Goal: Transaction & Acquisition: Purchase product/service

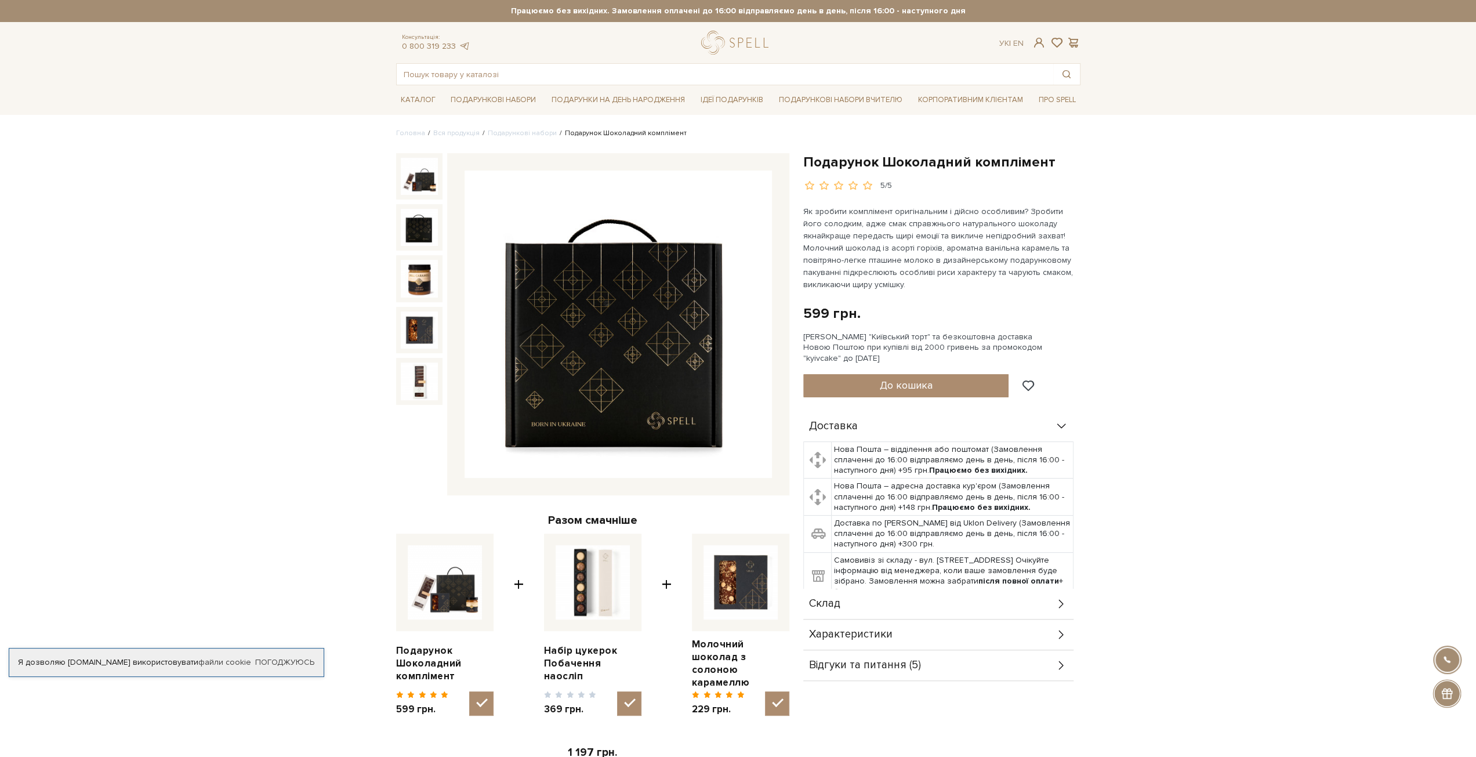
click at [414, 220] on img at bounding box center [419, 227] width 37 height 37
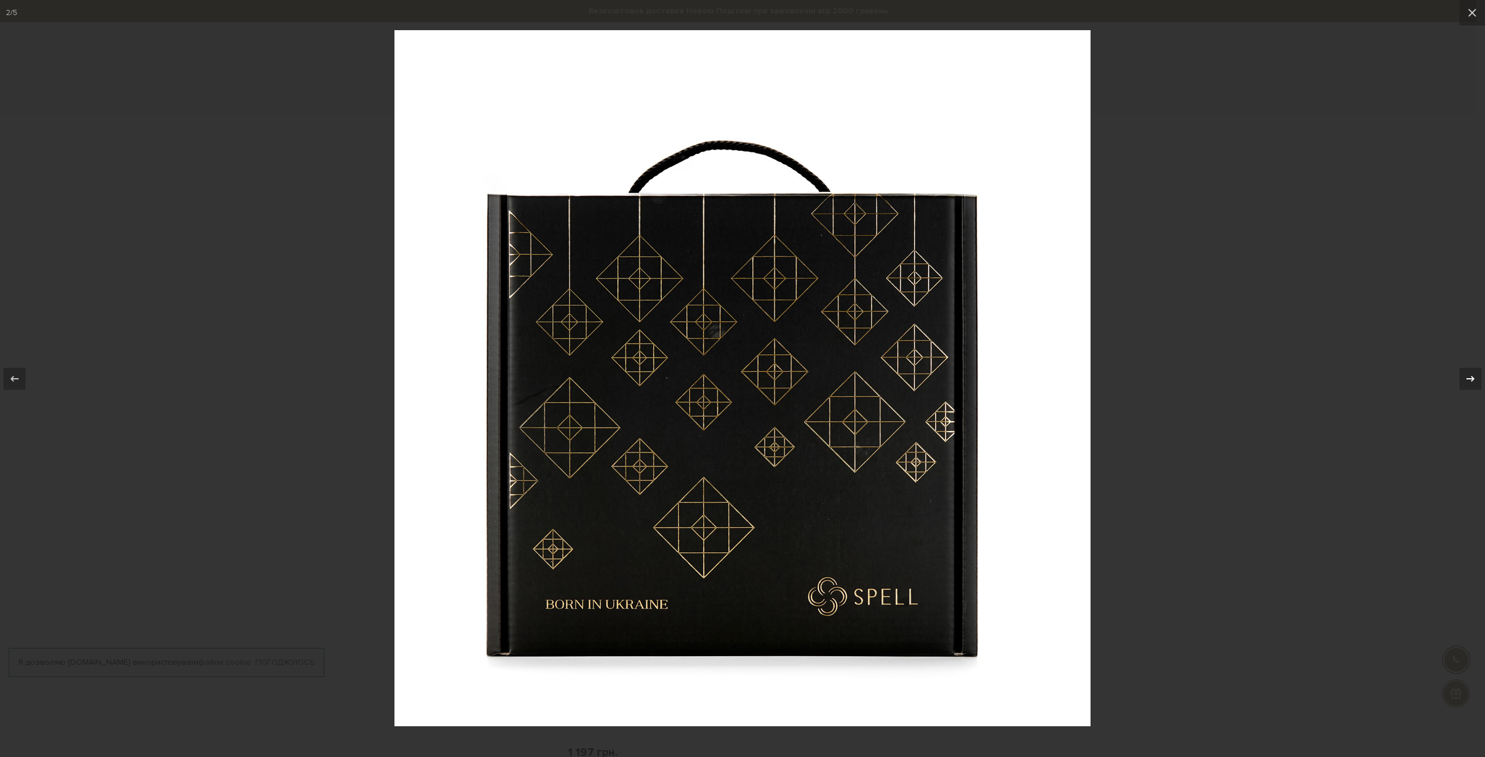
click at [1474, 384] on icon at bounding box center [1471, 379] width 14 height 14
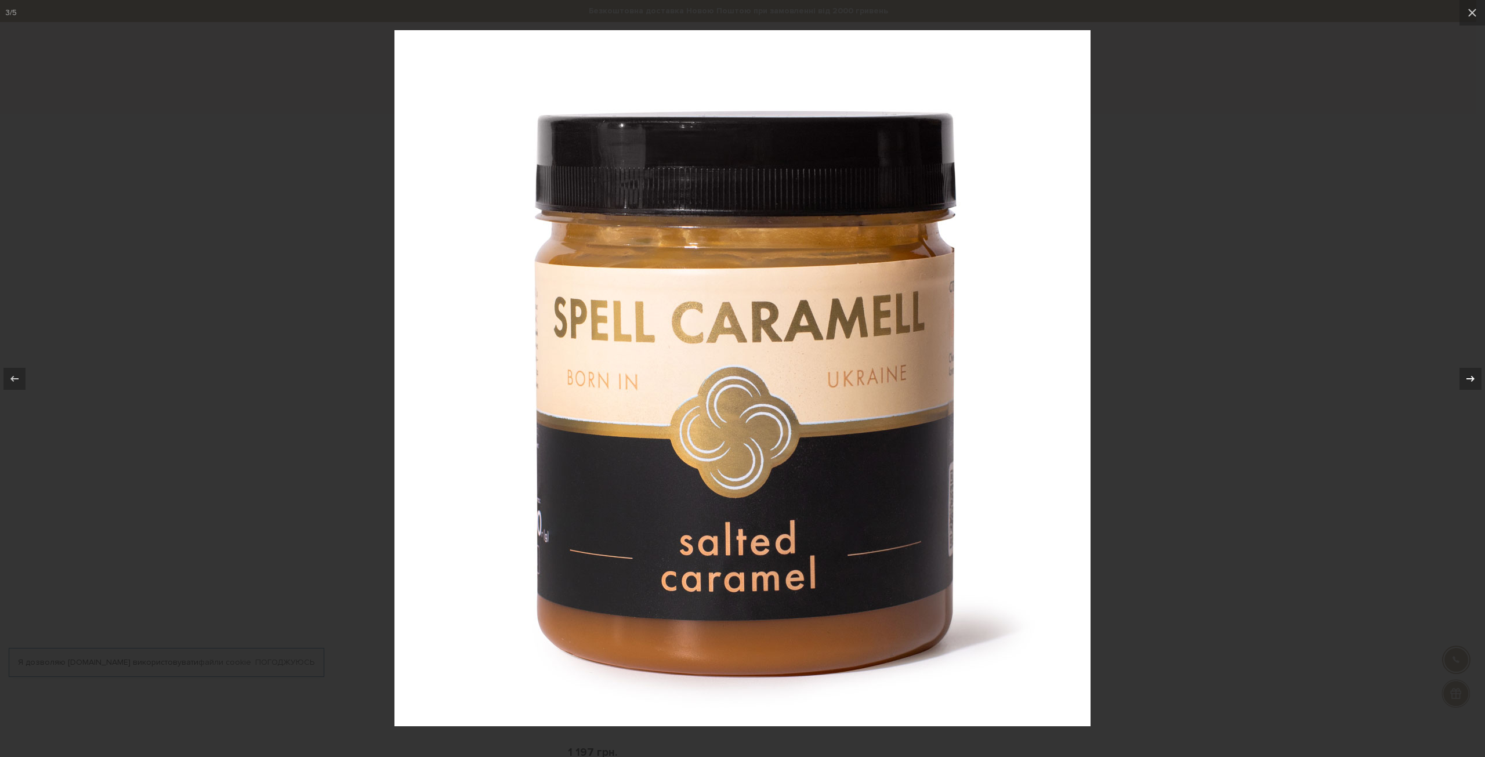
click at [1474, 384] on icon at bounding box center [1471, 379] width 14 height 14
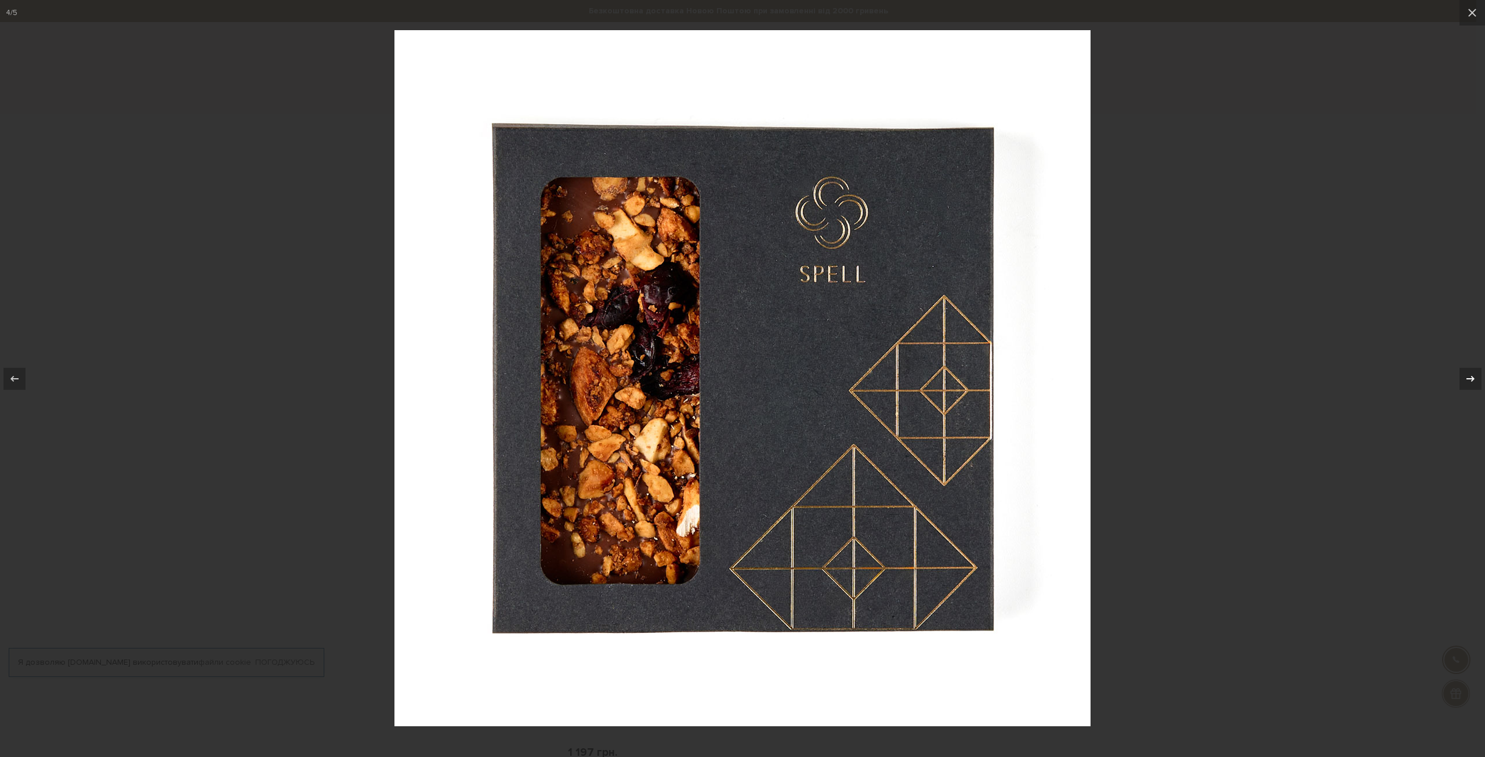
click at [1474, 384] on icon at bounding box center [1471, 379] width 14 height 14
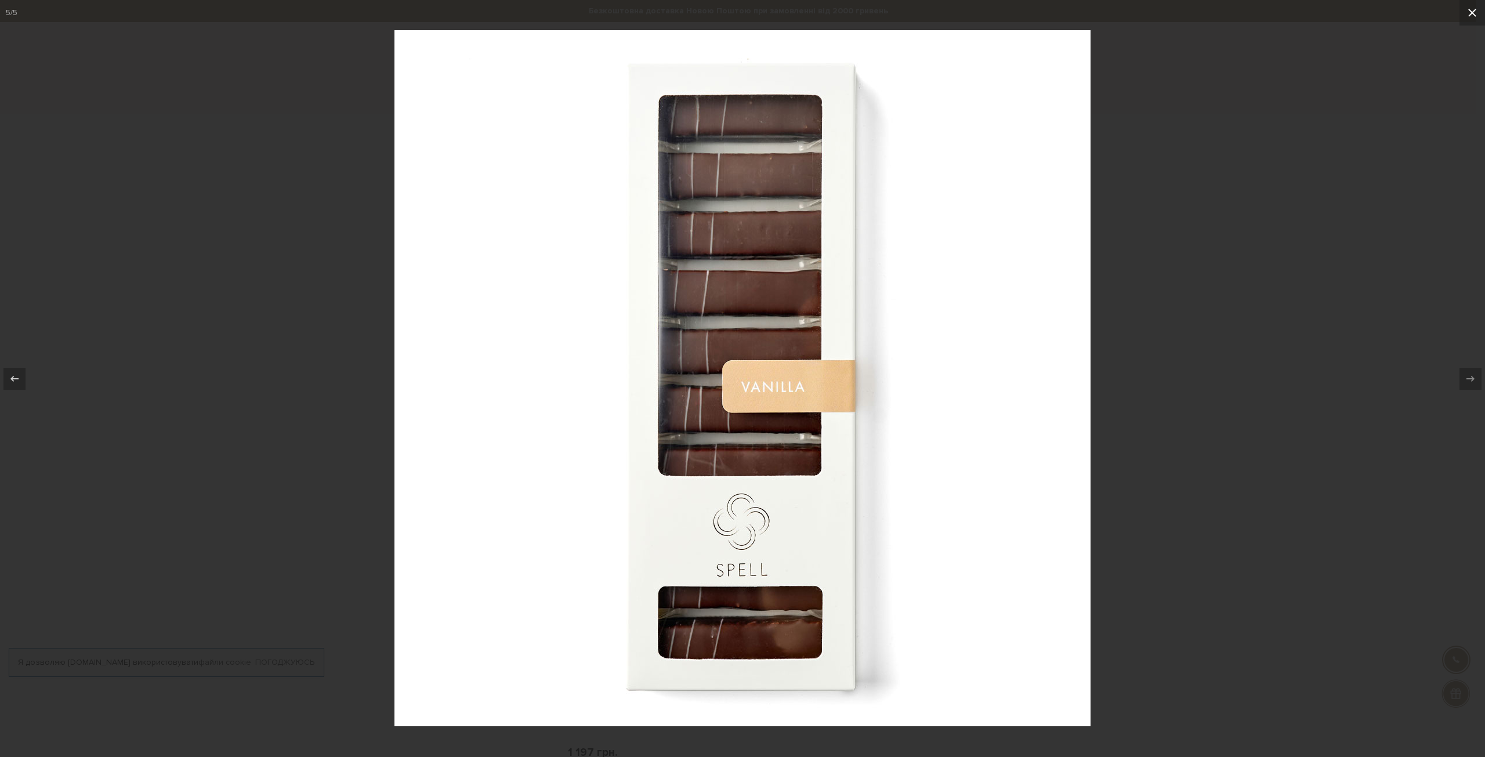
click at [1472, 10] on icon at bounding box center [1472, 13] width 14 height 14
